Goal: Information Seeking & Learning: Learn about a topic

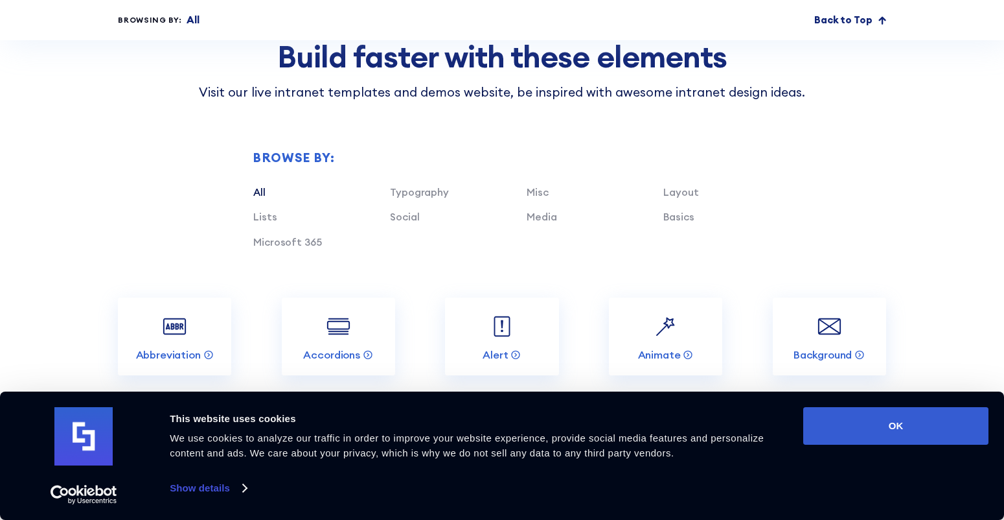
scroll to position [3273, 0]
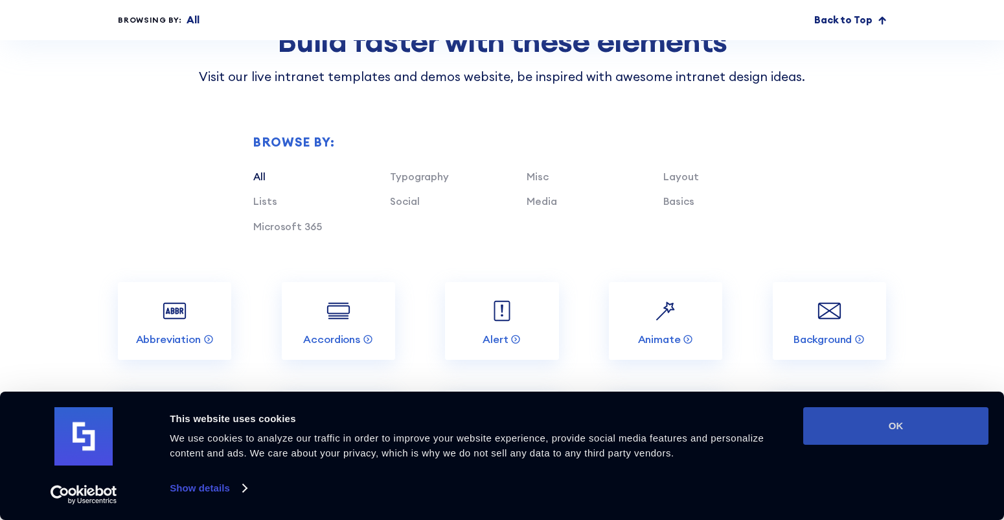
click at [844, 428] on button "OK" at bounding box center [896, 426] width 185 height 38
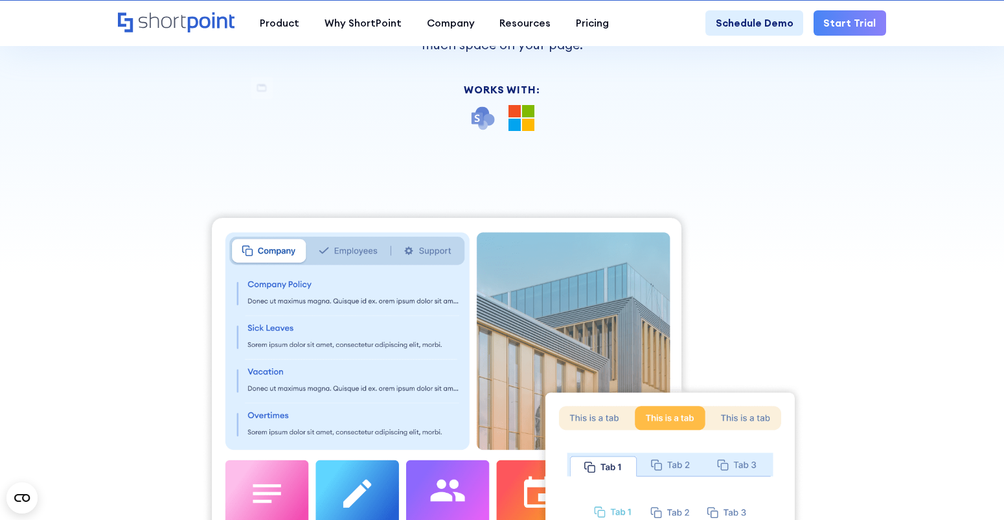
scroll to position [250, 0]
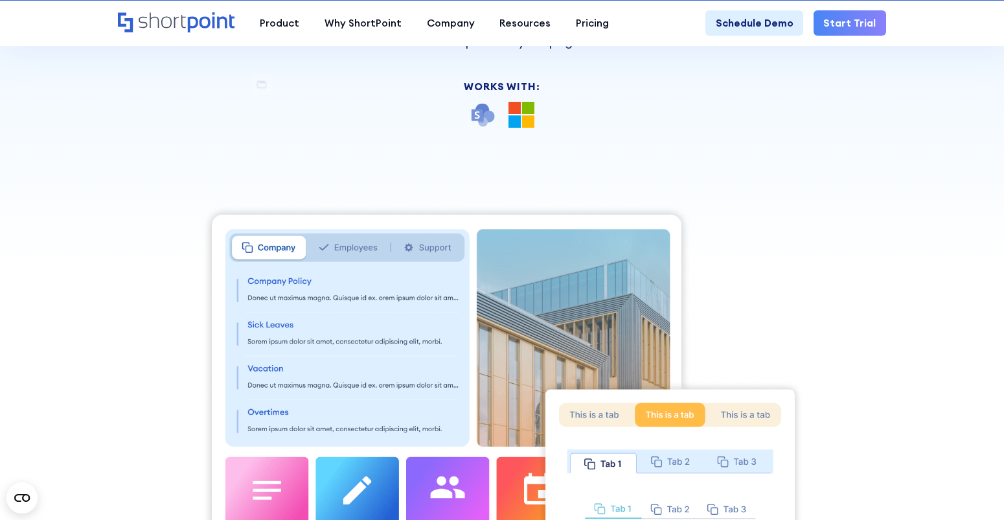
click at [758, 415] on img at bounding box center [502, 397] width 603 height 389
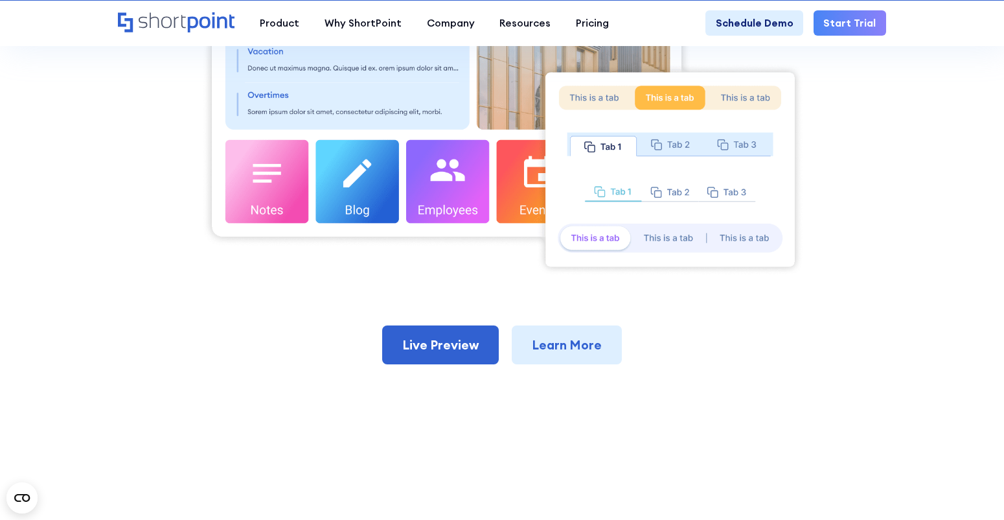
scroll to position [567, 0]
click at [561, 345] on link "Learn More" at bounding box center [567, 344] width 110 height 39
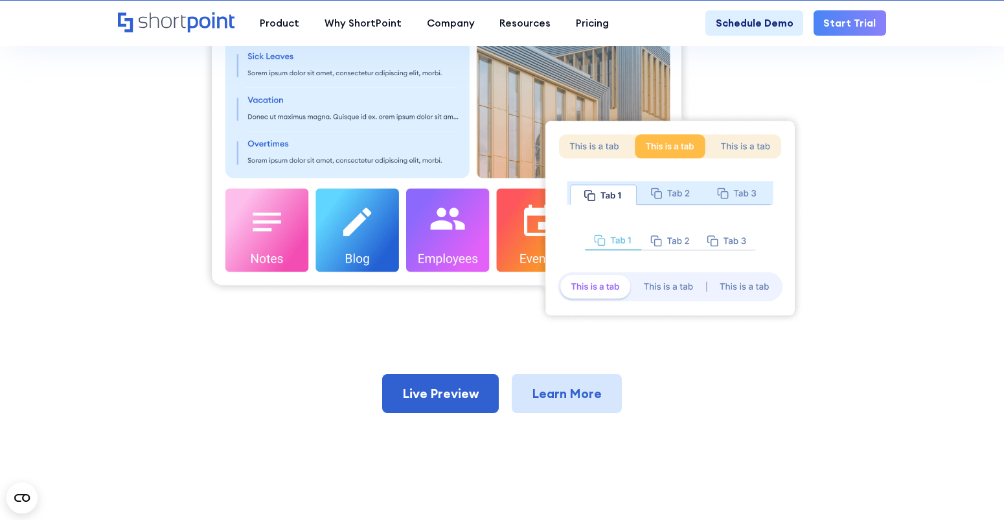
scroll to position [462, 0]
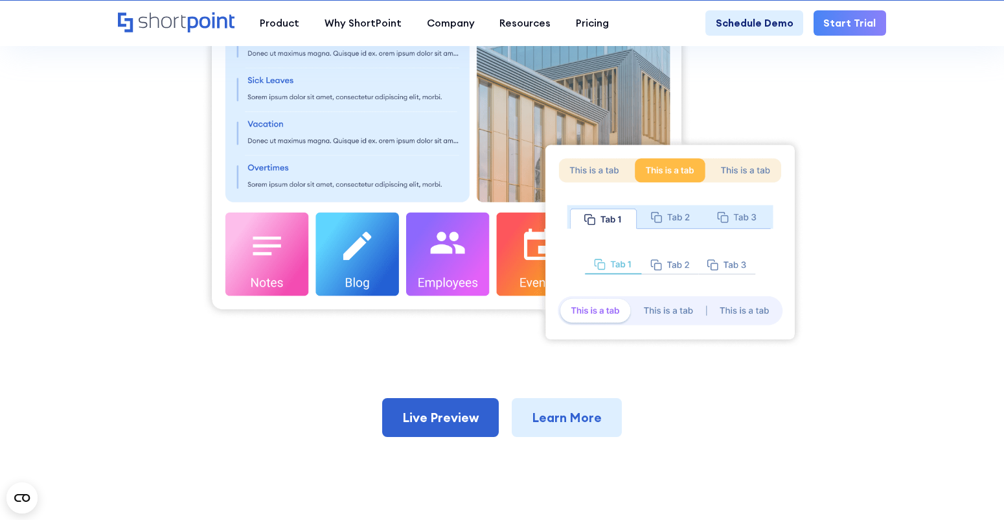
scroll to position [493, 0]
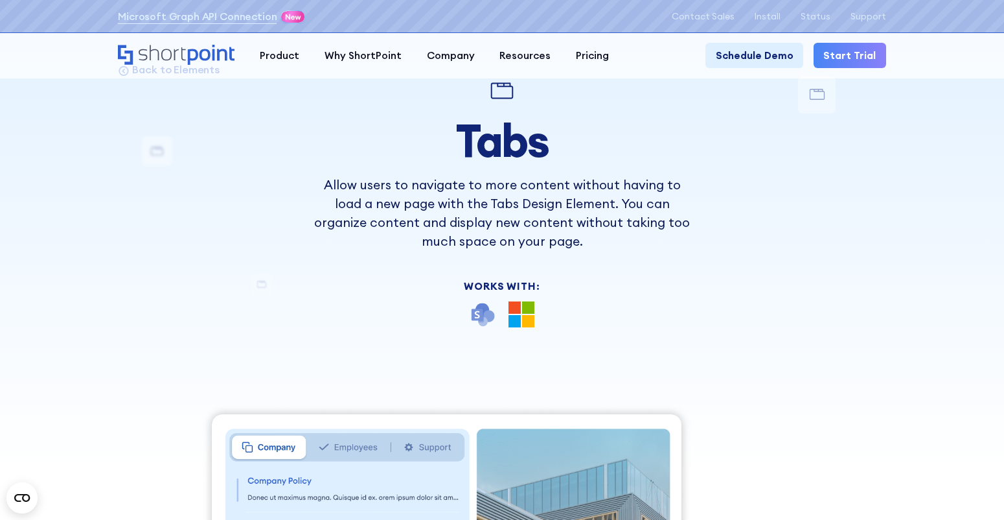
scroll to position [51, 0]
